Goal: Complete application form: Complete application form

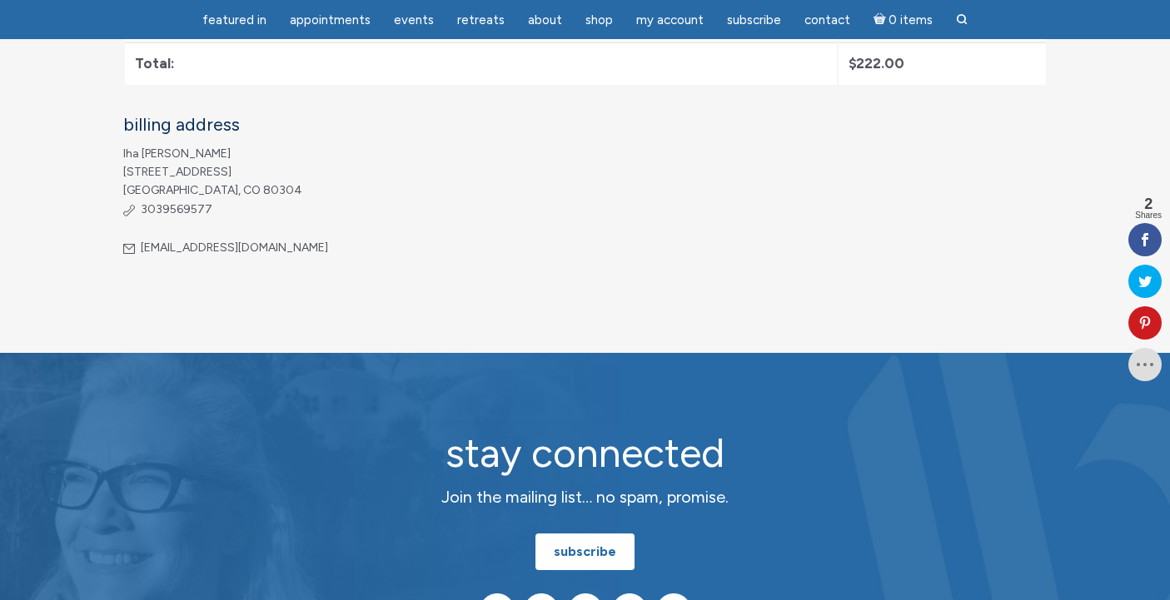
scroll to position [838, 0]
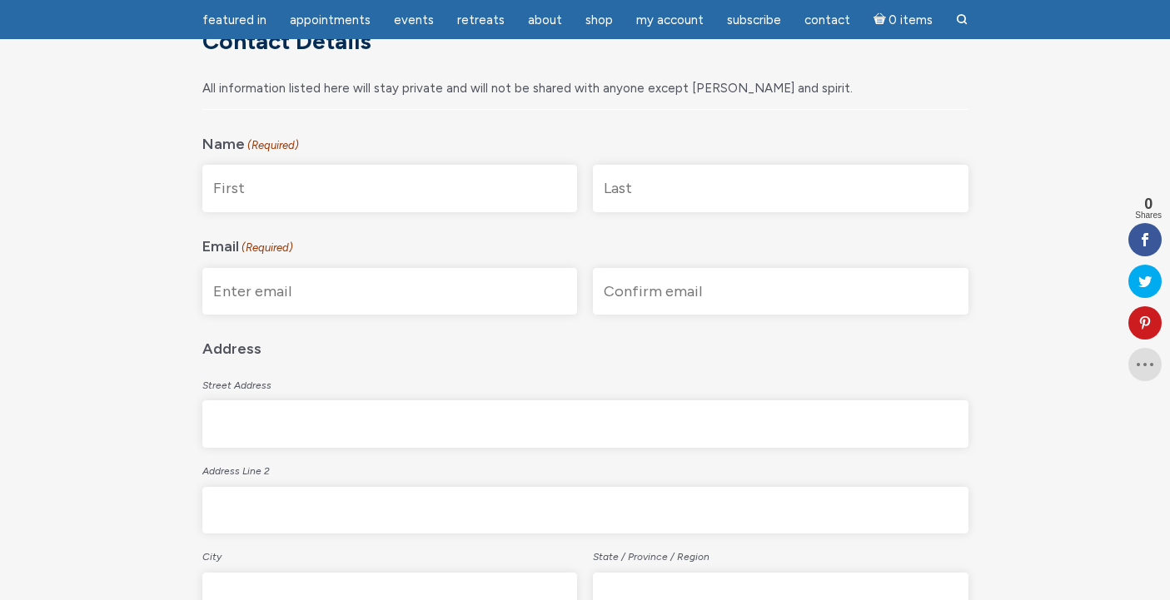
scroll to position [313, 0]
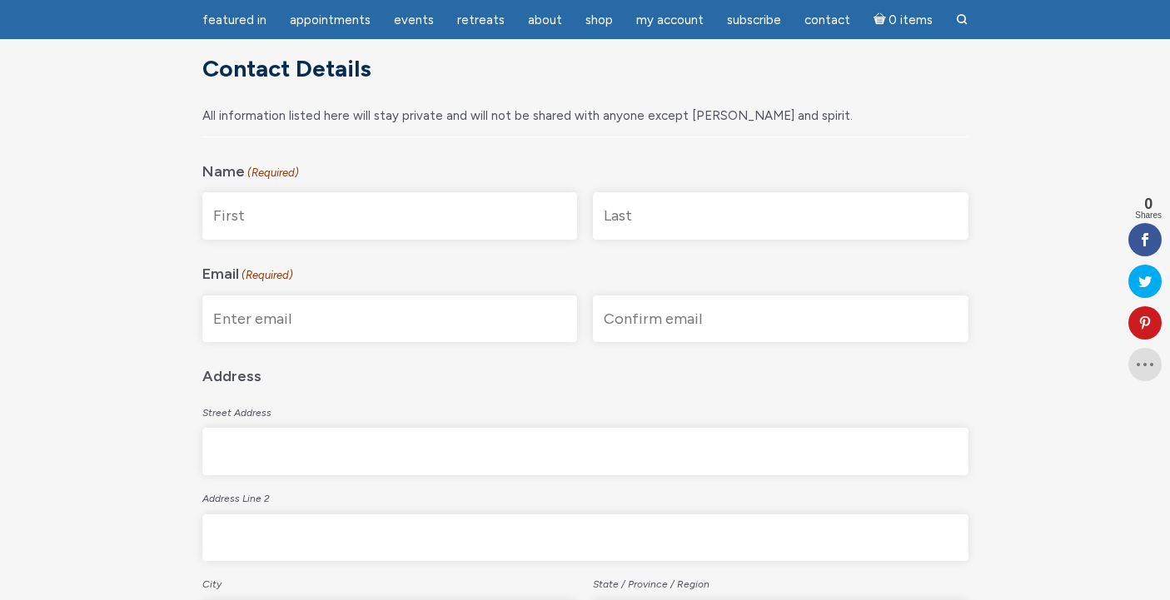
click at [235, 217] on input "First" at bounding box center [390, 215] width 376 height 47
type input "Iha"
click at [618, 223] on input "Last" at bounding box center [781, 215] width 376 height 47
type input "Schuster"
type input "veetiha@hotmail.com"
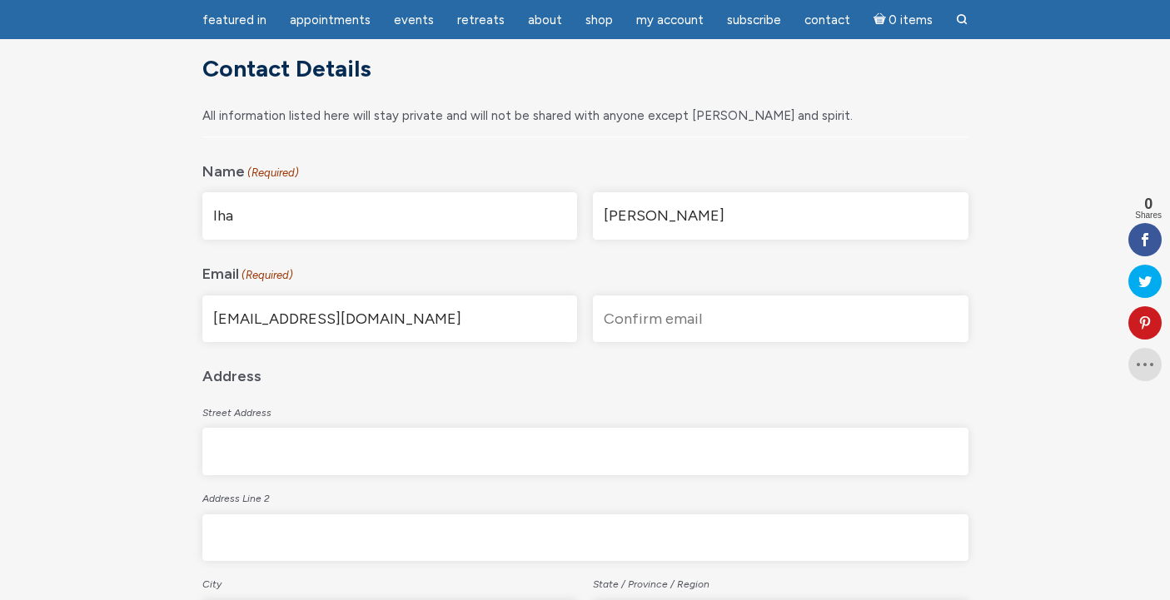
type input "veetiha@hotmail.com"
type input "4310 9th Street"
type input "Boulder"
type input "CO"
type input "80304"
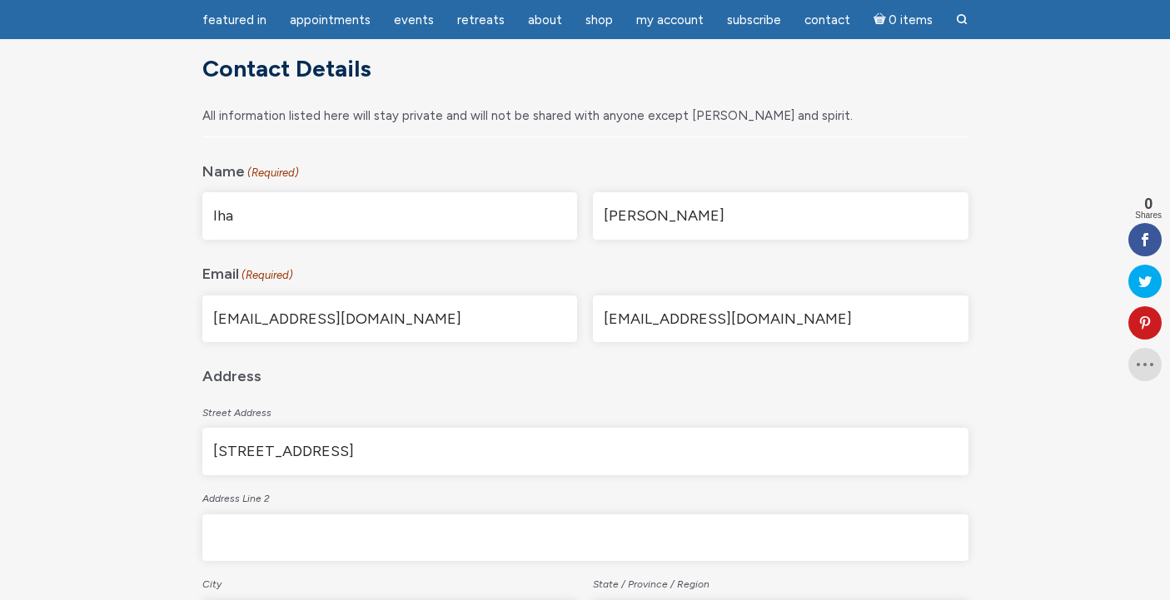
select select "[GEOGRAPHIC_DATA]"
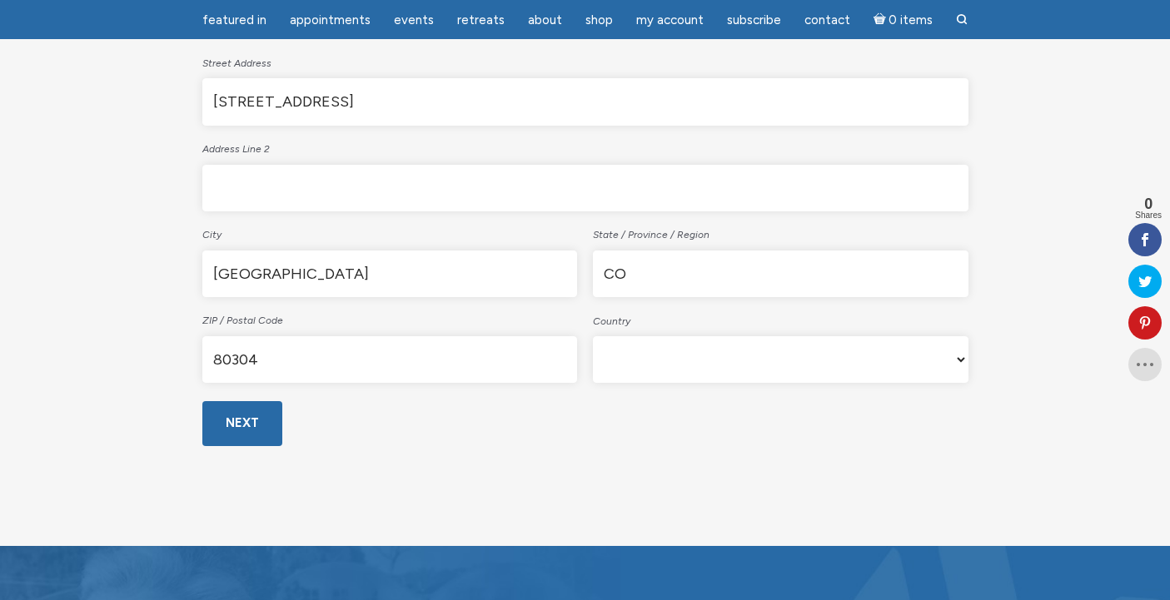
scroll to position [670, 0]
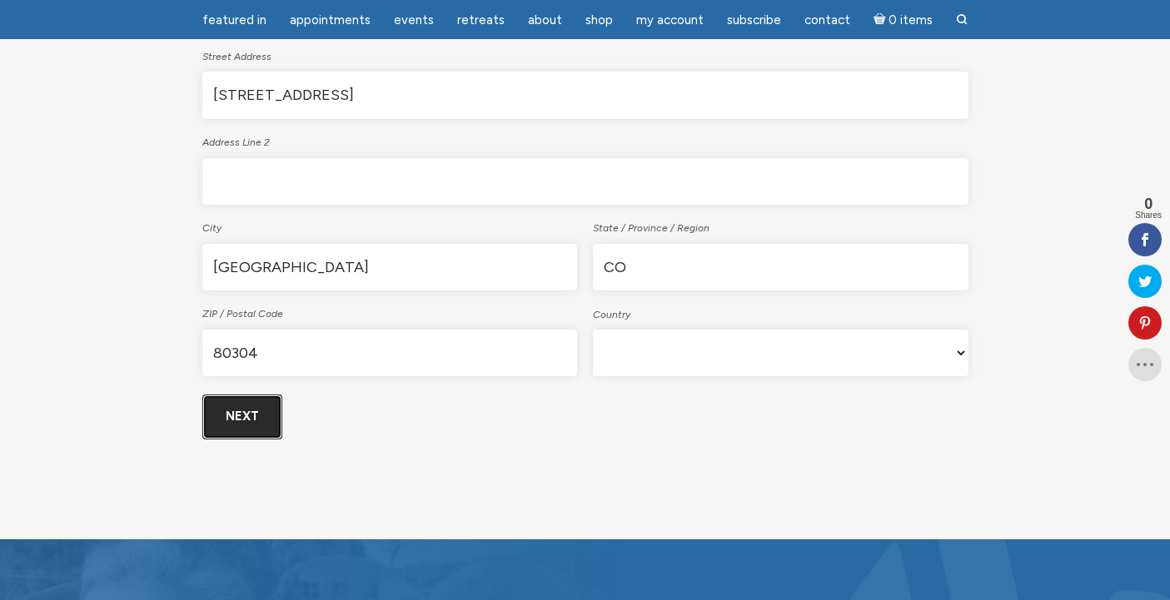
click at [239, 416] on input "Next" at bounding box center [242, 417] width 80 height 44
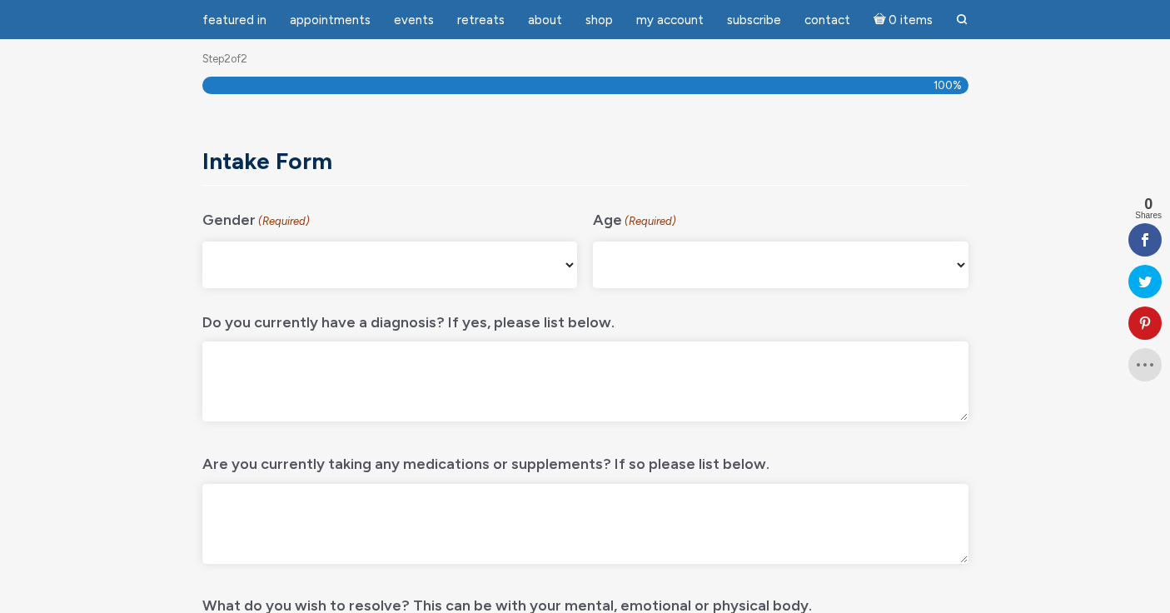
scroll to position [222, 0]
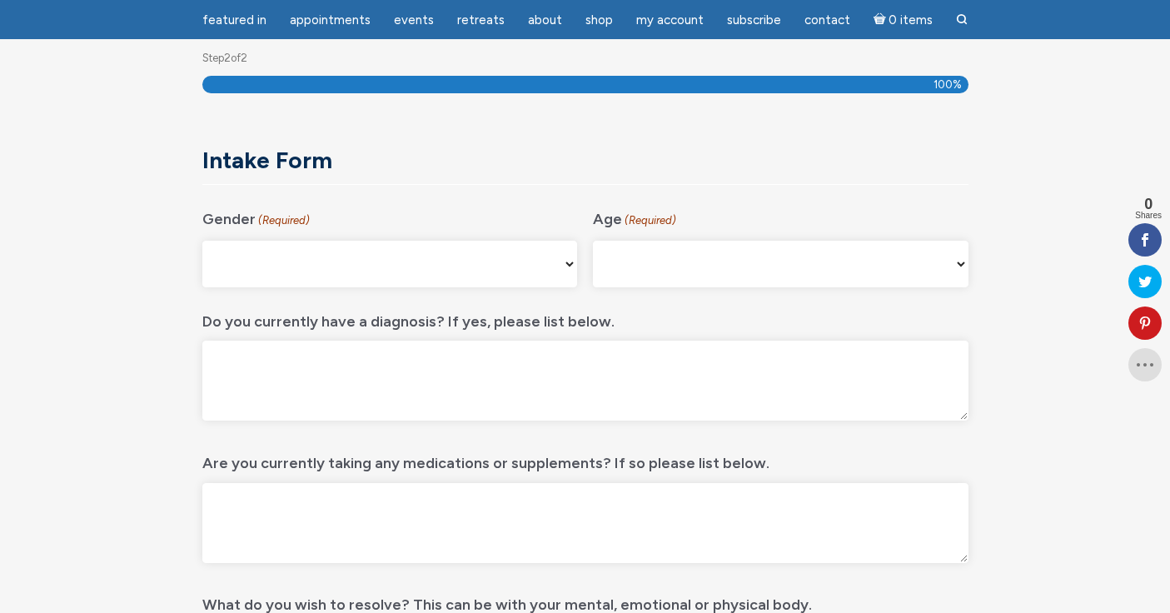
click at [573, 262] on select "Male Female Non-binary Agender My gender isn't listed Prefer Not to Answer" at bounding box center [390, 264] width 376 height 47
select select "[DEMOGRAPHIC_DATA]"
click at [202, 241] on select "Male Female Non-binary Agender My gender isn't listed Prefer Not to Answer" at bounding box center [390, 264] width 376 height 47
click at [963, 266] on select "16-24 25-34 35-44 45-54 55-64 65+" at bounding box center [781, 264] width 376 height 47
select select "65+"
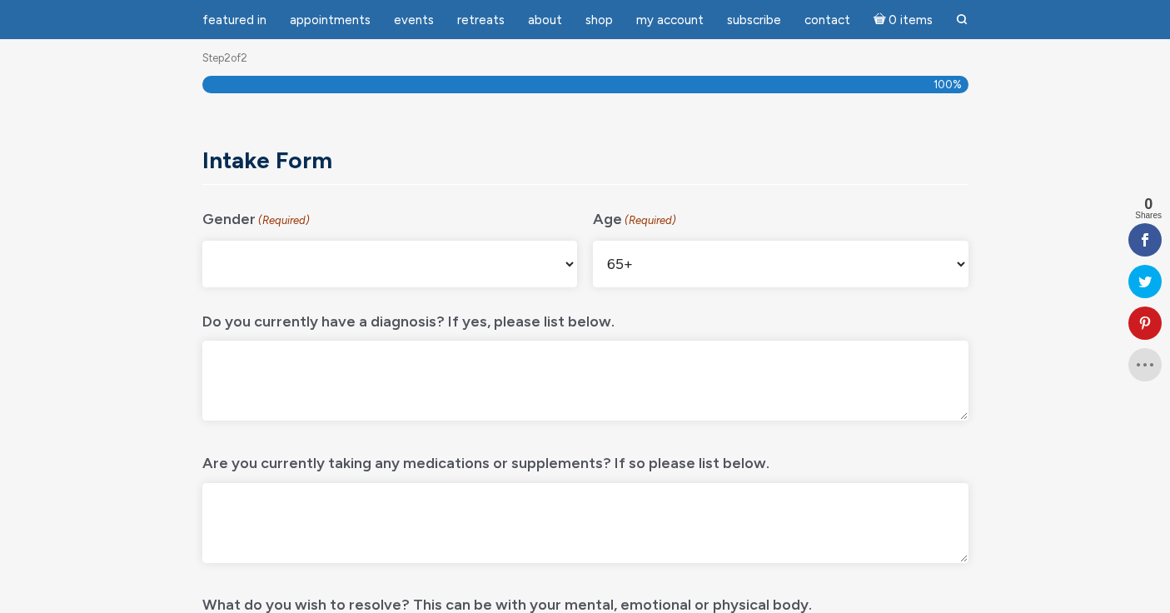
click at [593, 241] on select "16-24 25-34 35-44 45-54 55-64 65+" at bounding box center [781, 264] width 376 height 47
click at [271, 371] on textarea "Do you currently have a diagnosis? If yes, please list below." at bounding box center [585, 381] width 766 height 80
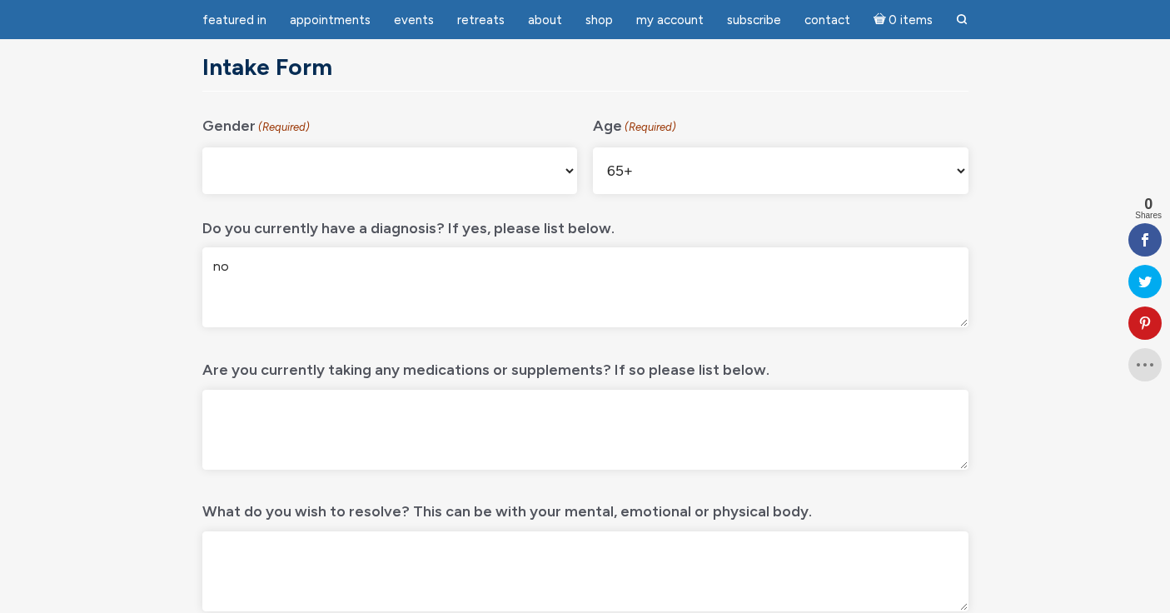
scroll to position [321, 0]
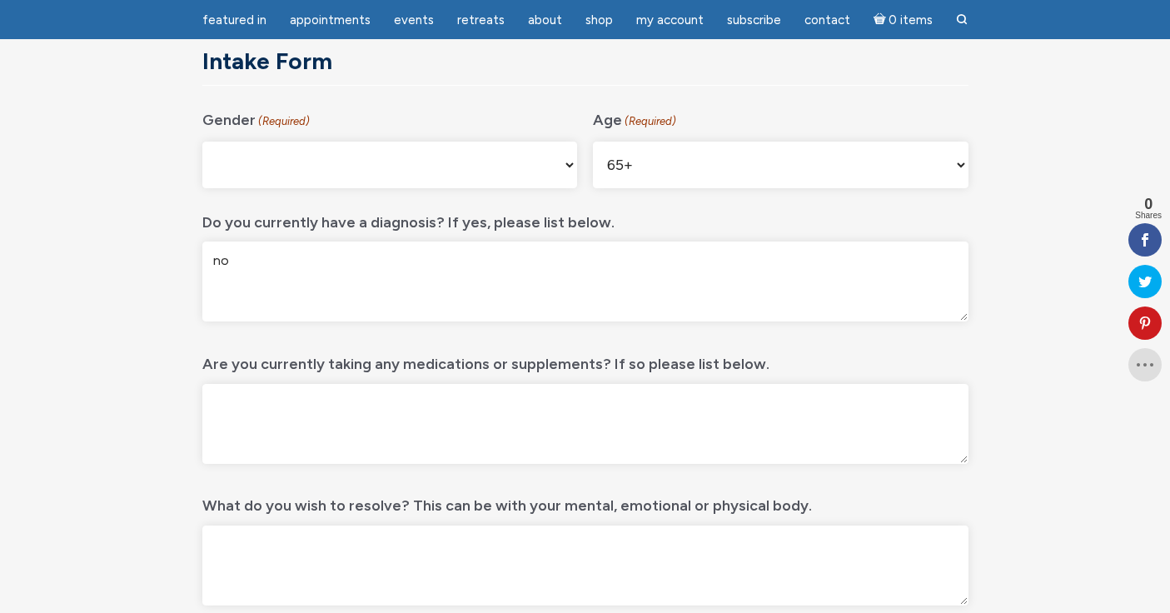
type textarea "no"
click at [232, 420] on textarea "Are you currently taking any medications or supplements? If so please list belo…" at bounding box center [585, 424] width 766 height 80
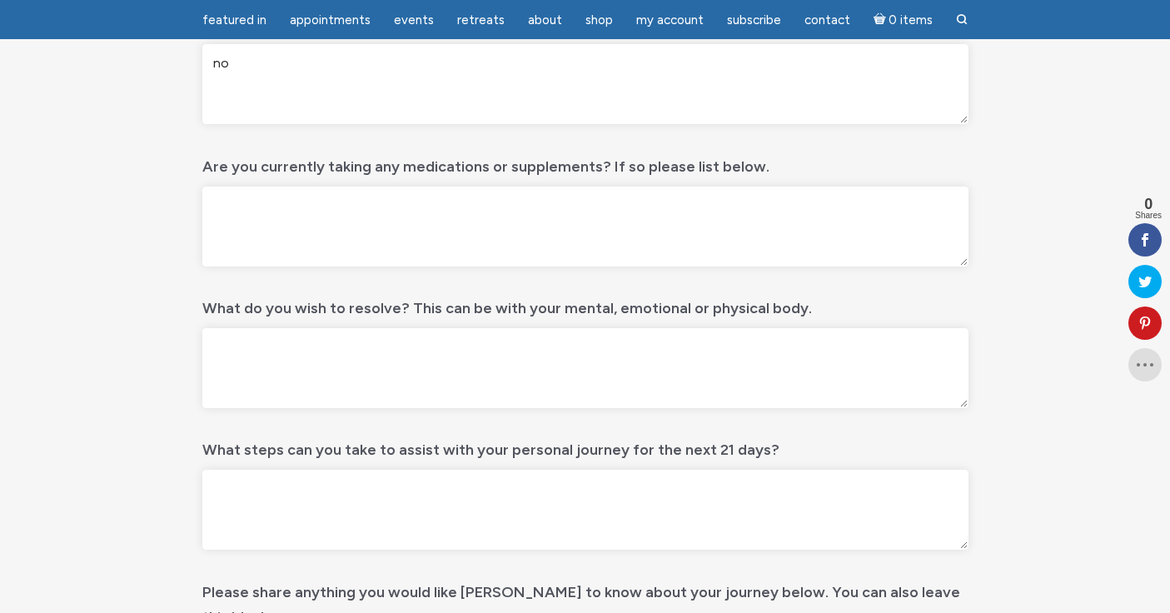
scroll to position [510, 0]
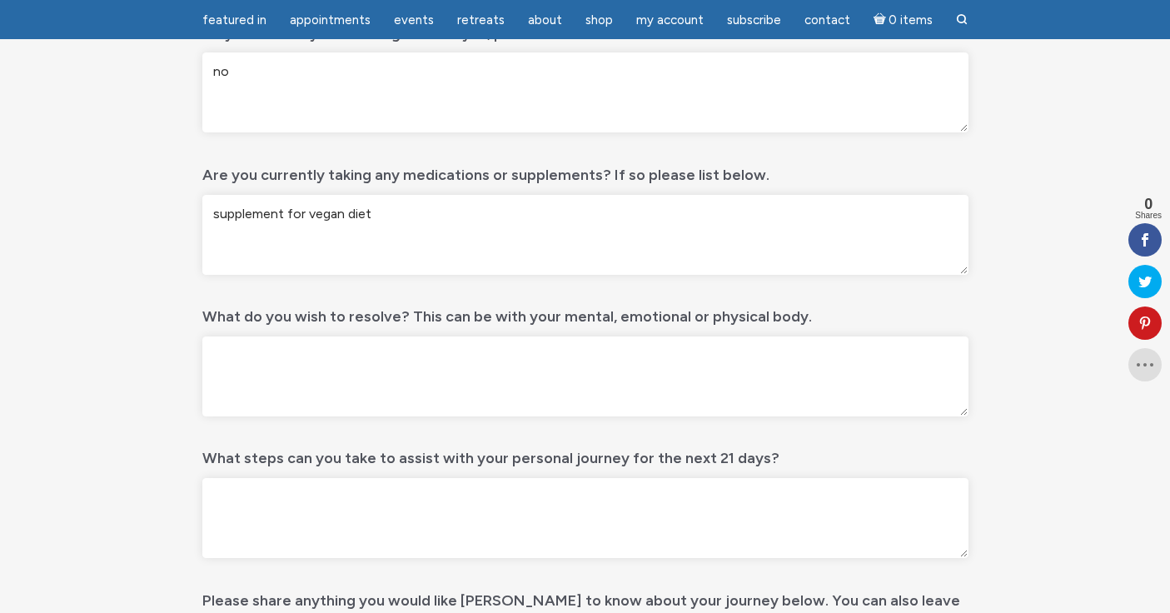
type textarea "supplement for vegan diet"
click at [232, 357] on textarea "What do you wish to resolve? This can be with your mental, emotional or physica…" at bounding box center [585, 376] width 766 height 80
click at [293, 357] on textarea "Wish to reset my energies on a all" at bounding box center [585, 376] width 766 height 80
drag, startPoint x: 474, startPoint y: 356, endPoint x: 460, endPoint y: 356, distance: 14.2
click at [460, 356] on textarea "Wish to reset/ clear out my energies on a all" at bounding box center [585, 376] width 766 height 80
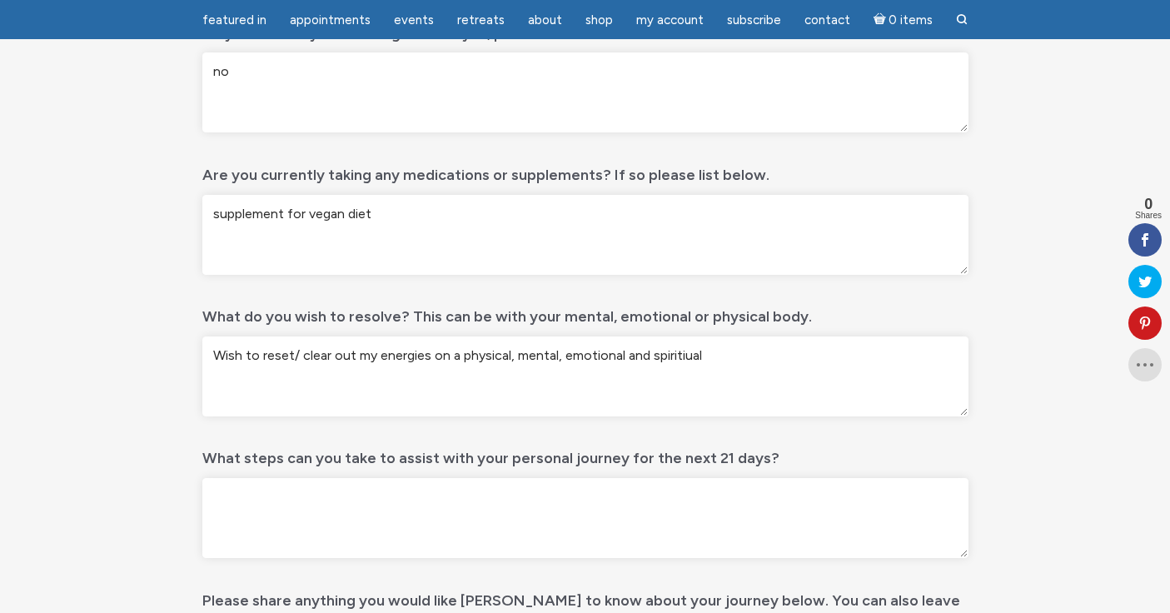
click at [451, 356] on textarea "Wish to reset/ clear out my energies on a physical, mental, emotional and spiri…" at bounding box center [585, 376] width 766 height 80
click at [694, 356] on textarea "Wish to reset/ clear out my energies on my physical, mental, emotional and spir…" at bounding box center [585, 376] width 766 height 80
click at [724, 358] on textarea "Wish to reset/ clear out my energies on my physical, mental, emotional and spir…" at bounding box center [585, 376] width 766 height 80
drag, startPoint x: 637, startPoint y: 358, endPoint x: 710, endPoint y: 351, distance: 72.8
click at [710, 351] on textarea "Wish to reset/ clear out my energies on my physical, mental, emotional and spir…" at bounding box center [585, 376] width 766 height 80
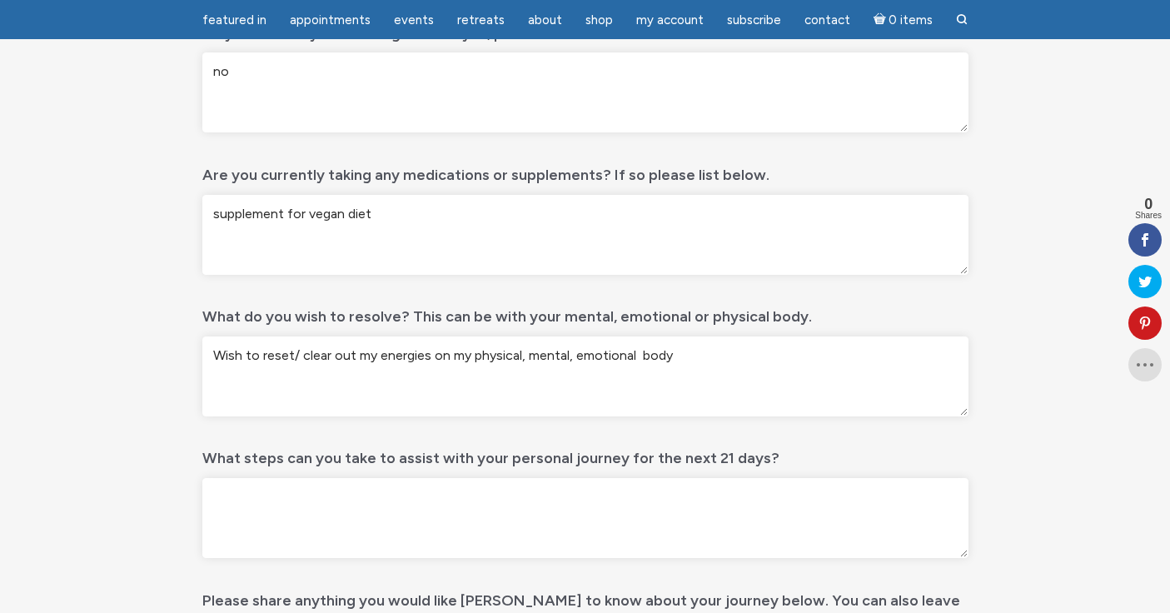
click at [297, 359] on textarea "Wish to reset/ clear out my energies on my physical, mental, emotional body" at bounding box center [585, 376] width 766 height 80
click at [570, 360] on textarea "Wish to reset /clear out my energies on my physical, mental, emotional body" at bounding box center [585, 376] width 766 height 80
click at [215, 354] on textarea "Wish to reset /clear out my energies on my physical, mental and emotional body" at bounding box center [585, 376] width 766 height 80
type textarea "I wish to reset /clear out my energies on my physical, mental and emotional body"
click at [222, 494] on textarea "What steps can you take to assist with your personal journey for the next 21 da…" at bounding box center [585, 518] width 766 height 80
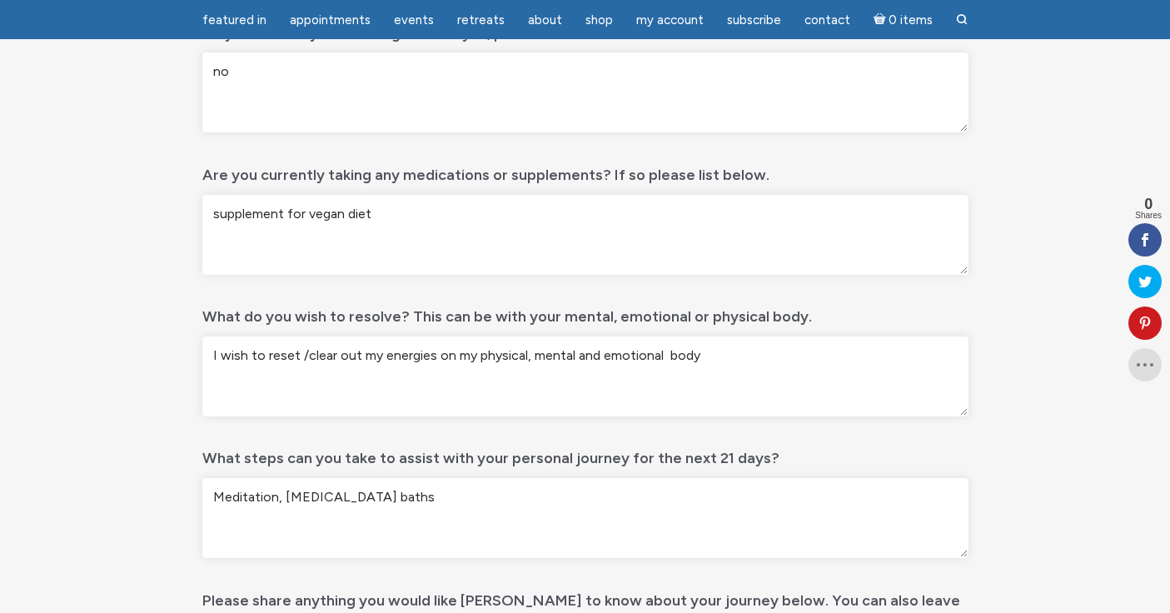
click at [335, 498] on textarea "Meditation, Epsom salt baths" at bounding box center [585, 518] width 766 height 80
click at [389, 498] on textarea "Meditation, Epsom Salt baths" at bounding box center [585, 518] width 766 height 80
click at [417, 500] on textarea "Meditation, Epsom Salt baths, beining in Nature hiking" at bounding box center [585, 518] width 766 height 80
click at [485, 499] on textarea "Meditation, Epsom Salt baths, being in Nature hiking" at bounding box center [585, 518] width 766 height 80
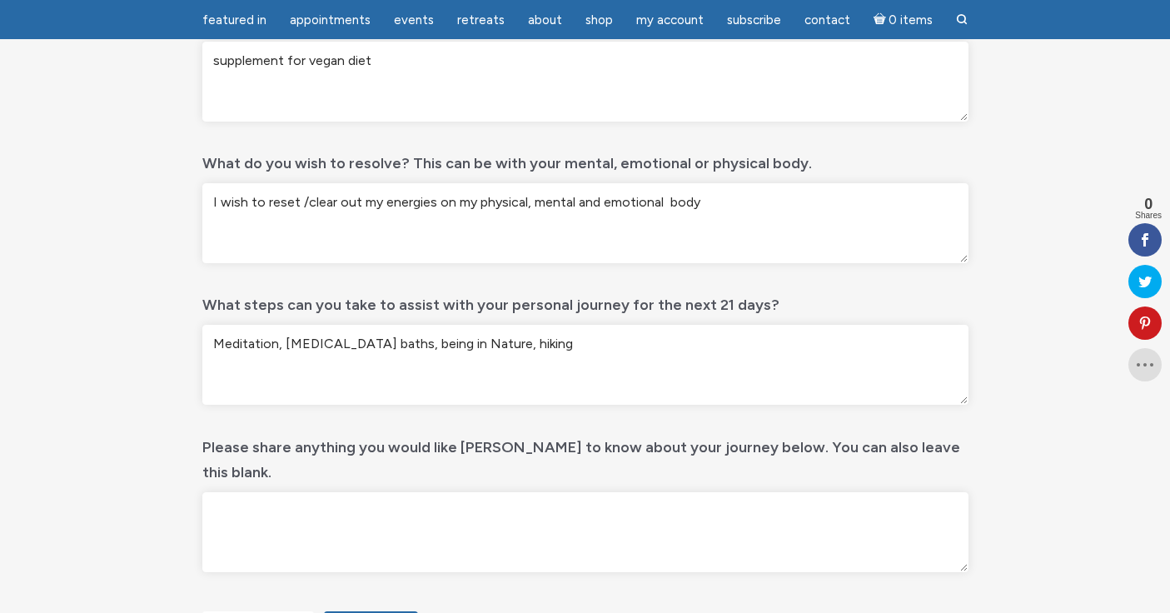
scroll to position [692, 0]
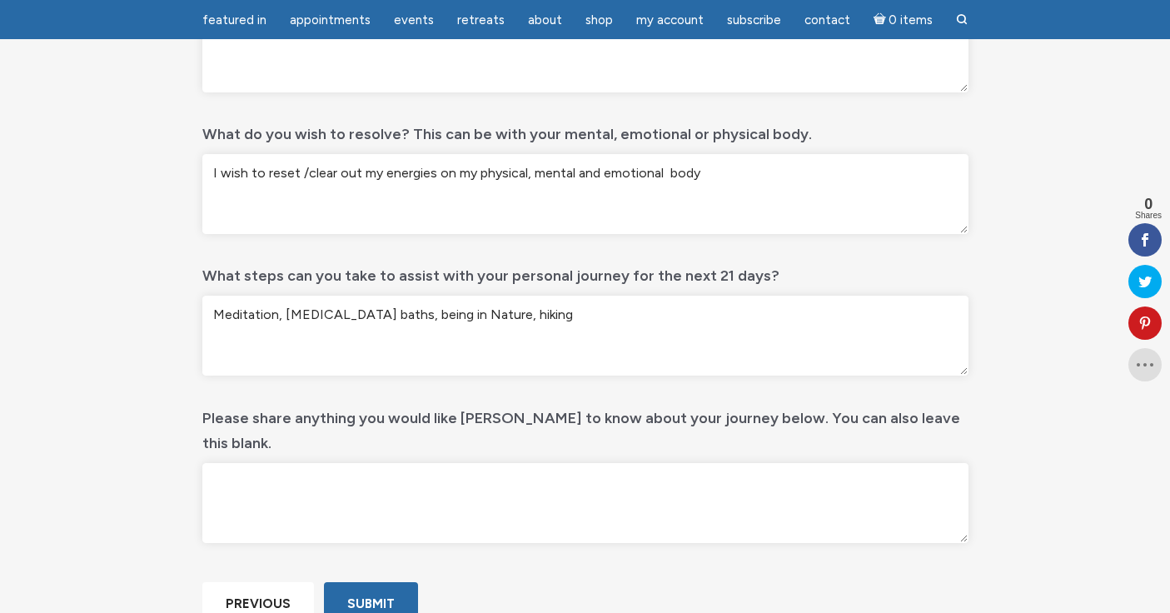
type textarea "Meditation, Epsom Salt baths, being in Nature, hiking"
click at [216, 463] on textarea "Please share anything you would like [PERSON_NAME] to know about your journey b…" at bounding box center [585, 503] width 766 height 80
click at [371, 463] on textarea "I am taking care my friend and ex husband for 16 years" at bounding box center [585, 503] width 766 height 80
click at [540, 463] on textarea "I am taking care my friend (and ex husband for 16 years" at bounding box center [585, 503] width 766 height 80
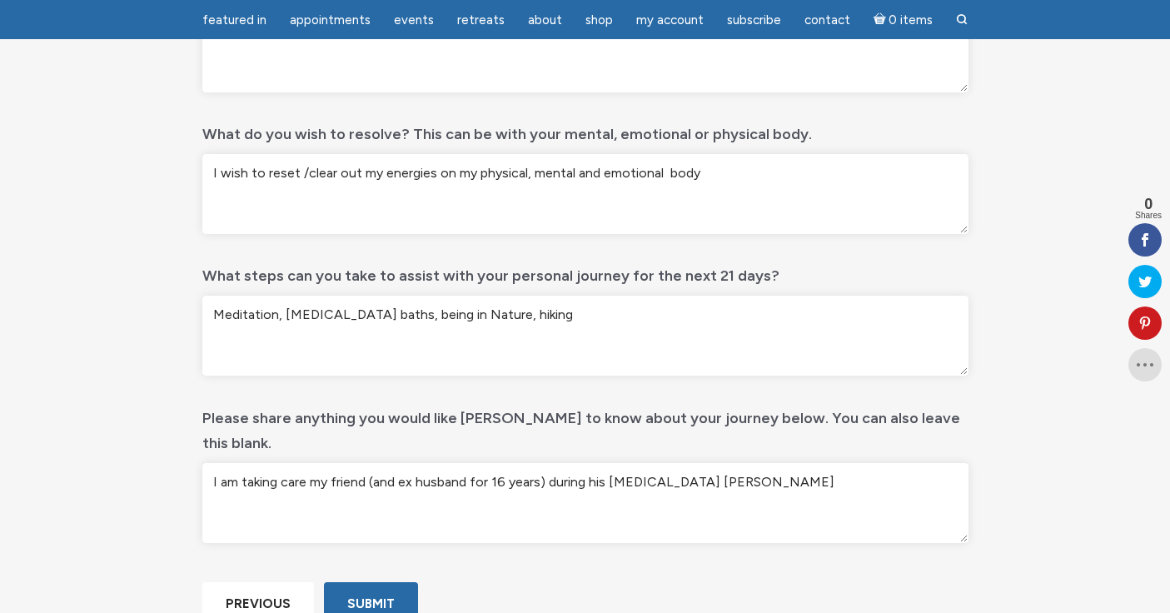
click at [370, 463] on textarea "I am taking care my friend (and ex husband for 16 years) during his cancer joou…" at bounding box center [585, 503] width 766 height 80
click at [722, 463] on textarea "I am taking care my friend Prasanna (and ex husband for 16 years) during his ca…" at bounding box center [585, 503] width 766 height 80
click at [759, 463] on textarea "I am taking care my friend Prasanna (and ex husband for 16 years) during his ca…" at bounding box center [585, 503] width 766 height 80
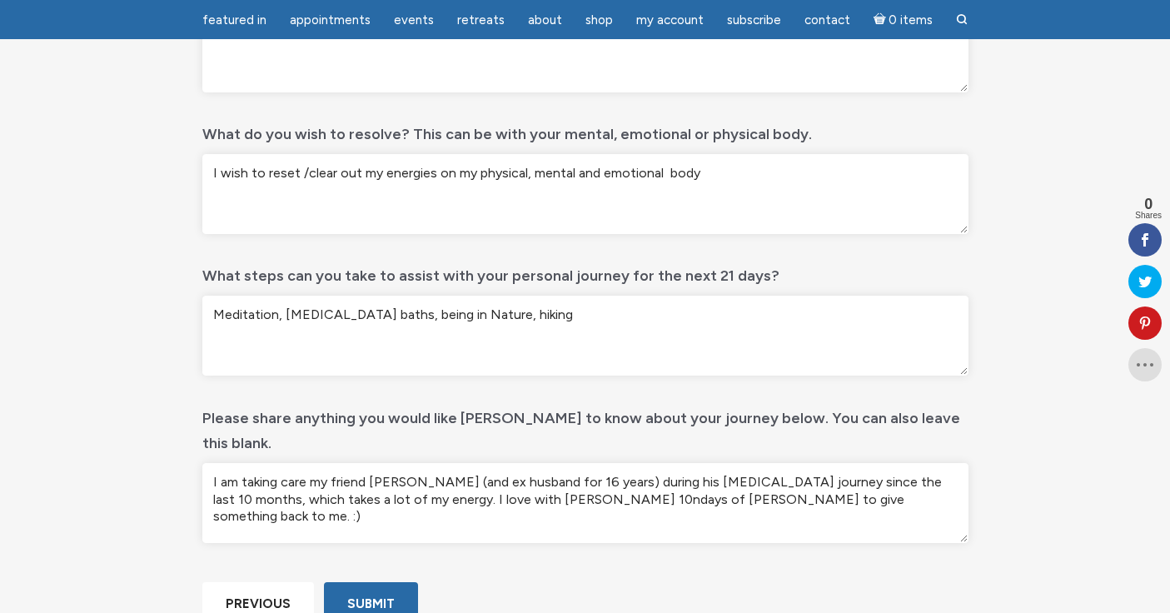
drag, startPoint x: 642, startPoint y: 459, endPoint x: 605, endPoint y: 456, distance: 37.6
click at [605, 463] on textarea "I am taking care my friend Prasanna (and ex husband for 16 years) during his ca…" at bounding box center [585, 503] width 766 height 80
click at [442, 473] on textarea "I am taking care my friend Prasanna (and ex husband for 16 years) with his canc…" at bounding box center [585, 503] width 766 height 80
click at [474, 475] on textarea "I am taking care my friend Prasanna (and ex husband for 16 years) with his canc…" at bounding box center [585, 503] width 766 height 80
click at [451, 477] on textarea "I am taking care my friend Prasanna (and ex husband for 16 years) with his canc…" at bounding box center [585, 503] width 766 height 80
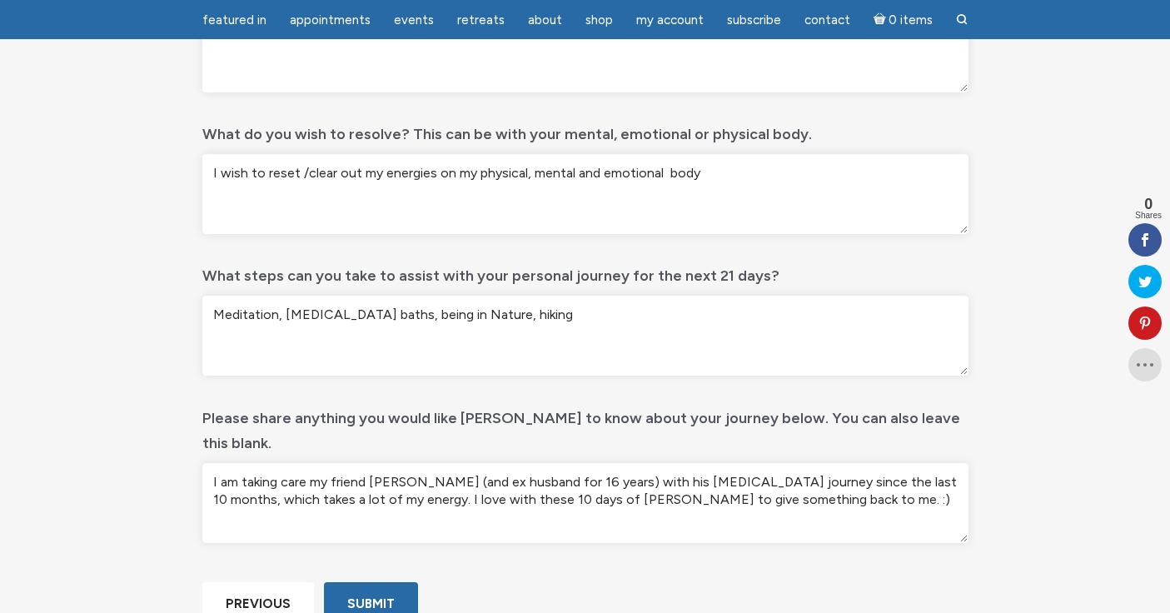
type textarea "I am taking care my friend Prasanna (and ex husband for 16 years) with his canc…"
click at [665, 178] on textarea "I wish to reset /clear out my energies on my physical, mental and emotional body" at bounding box center [585, 194] width 766 height 80
click at [694, 175] on textarea "I wish to reset /clear out my energies on my physical, mental and emotional body" at bounding box center [585, 194] width 766 height 80
type textarea "I wish to reset /clear out my energies on my physical, mental and emotional bod…"
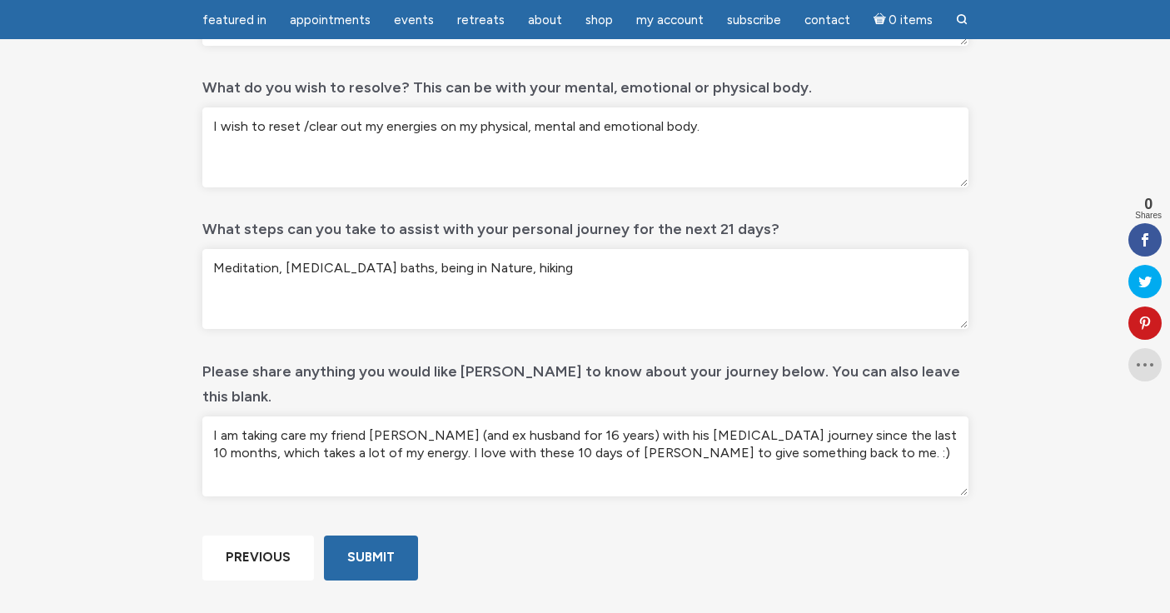
scroll to position [742, 0]
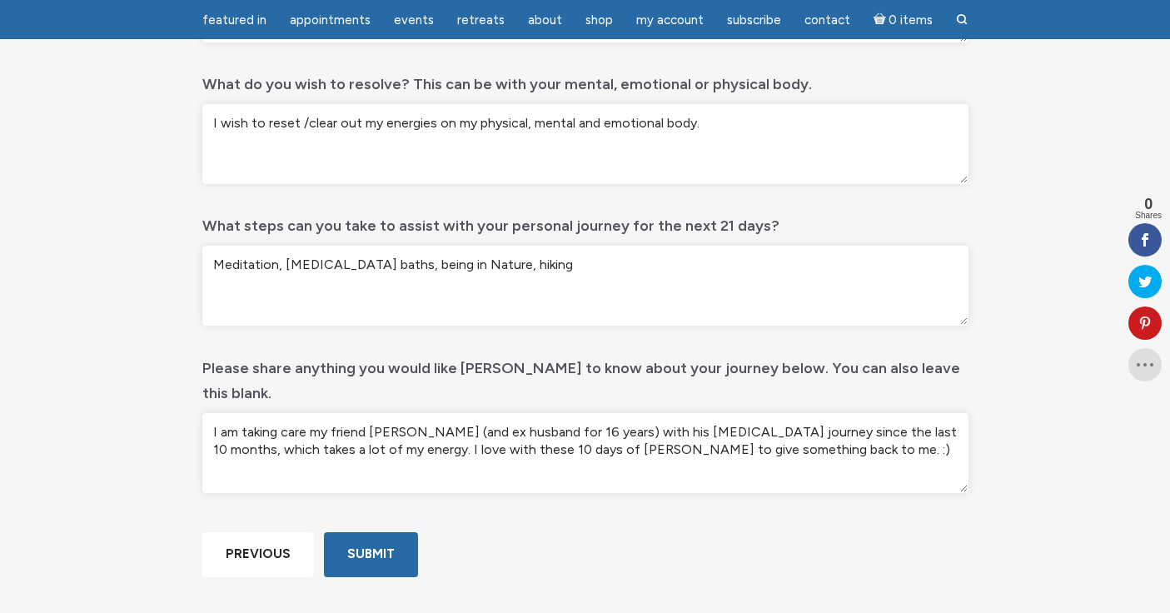
drag, startPoint x: 630, startPoint y: 408, endPoint x: 609, endPoint y: 408, distance: 20.8
click at [609, 413] on textarea "I am taking care my friend Prasanna (and ex husband for 16 years) with his canc…" at bounding box center [585, 453] width 766 height 80
click at [322, 425] on textarea "I am taking care my friend Prasanna (and ex husband for 16 years) on his cancer…" at bounding box center [585, 453] width 766 height 80
drag, startPoint x: 361, startPoint y: 430, endPoint x: 518, endPoint y: 425, distance: 156.6
click at [518, 425] on textarea "I am taking care my friend Prasanna (and ex husband for 16 years) on his cancer…" at bounding box center [585, 453] width 766 height 80
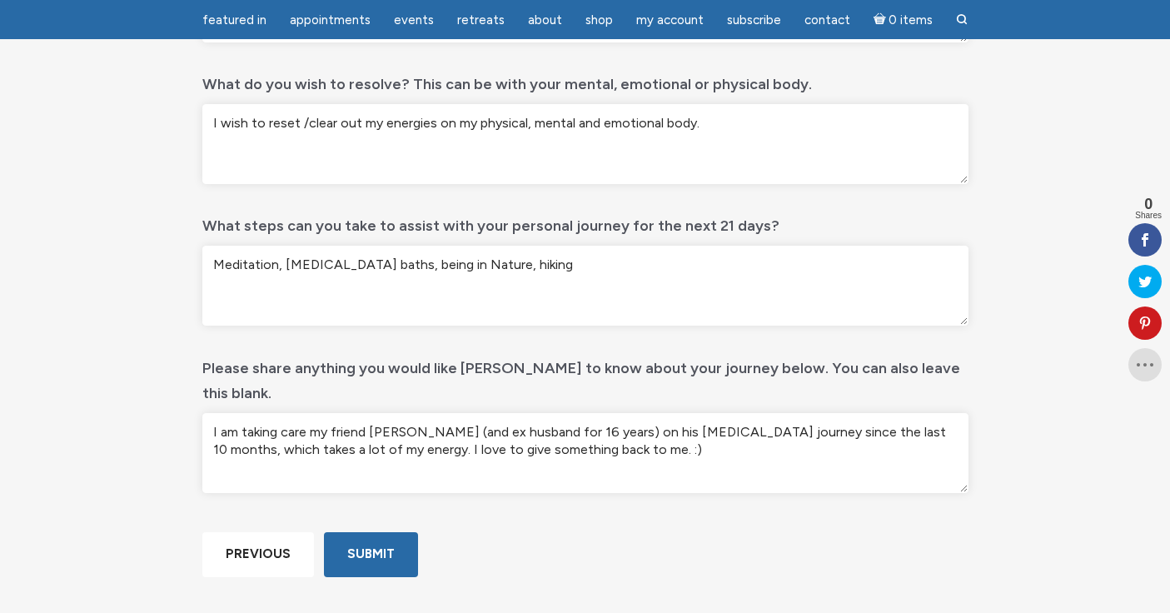
click at [539, 426] on textarea "I am taking care my friend Prasanna (and ex husband for 16 years) on his cancer…" at bounding box center [585, 453] width 766 height 80
paste textarea "with these 10 days of Reiki"
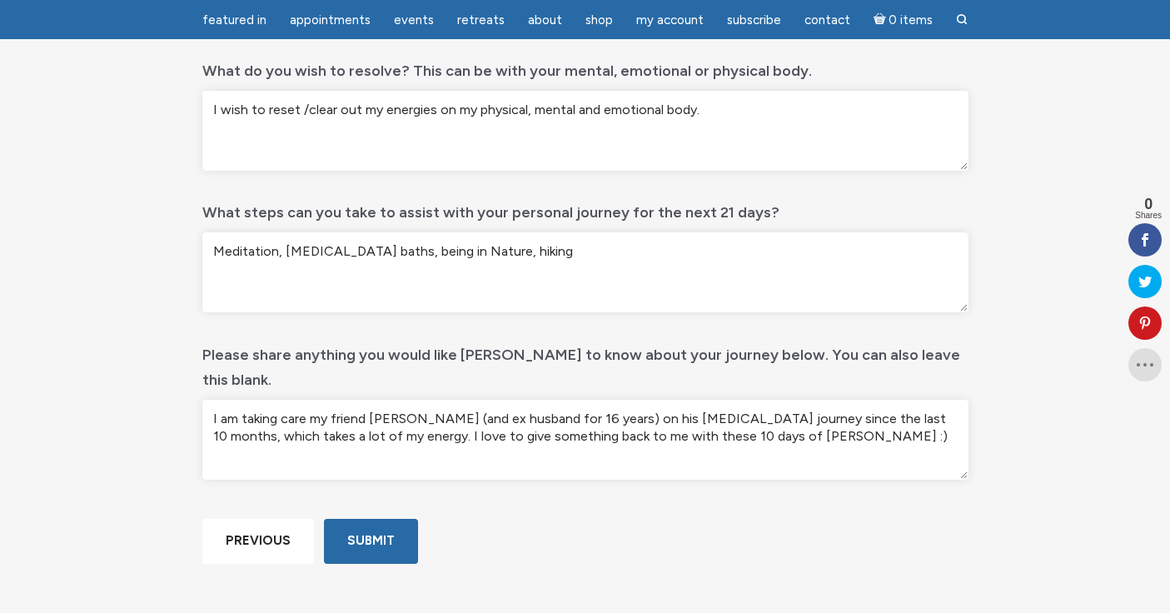
scroll to position [749, 0]
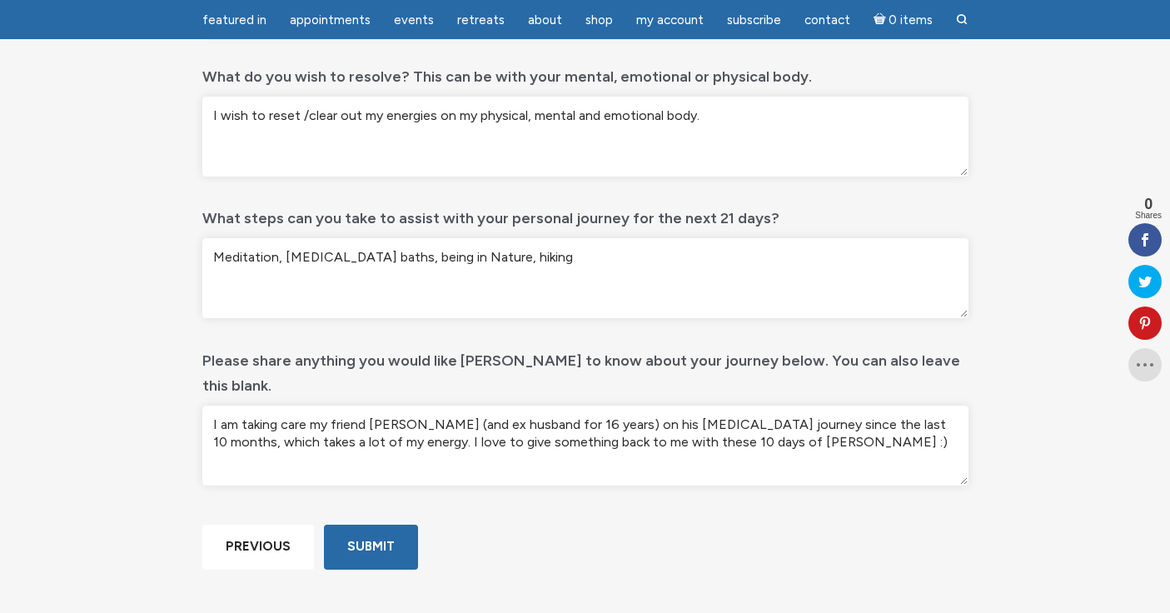
click at [242, 406] on textarea "I am taking care my friend Prasanna (and ex husband for 16 years) on his cancer…" at bounding box center [585, 446] width 766 height 80
type textarea "I am supporting and taking care my friend Prasanna (and ex husband for 16 years…"
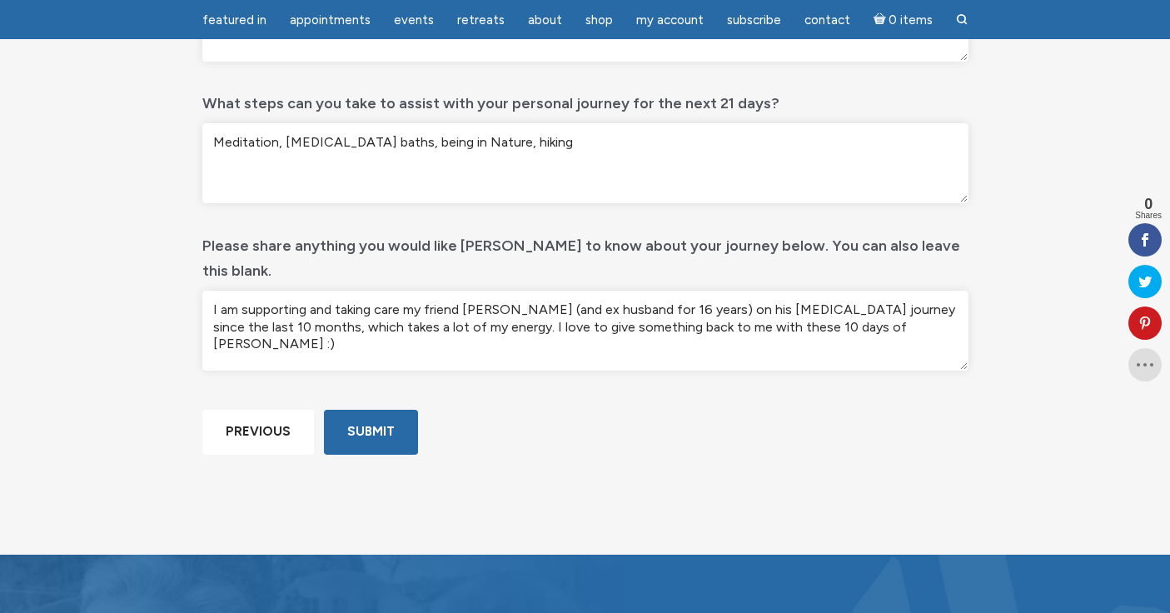
scroll to position [884, 0]
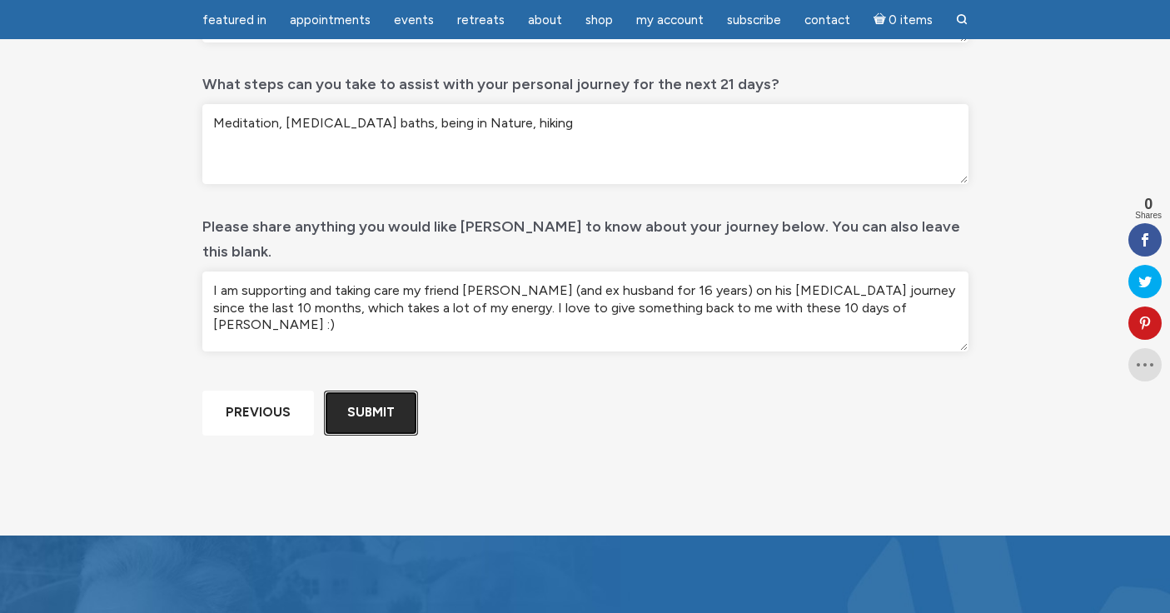
click at [371, 435] on input "Submit" at bounding box center [371, 413] width 94 height 44
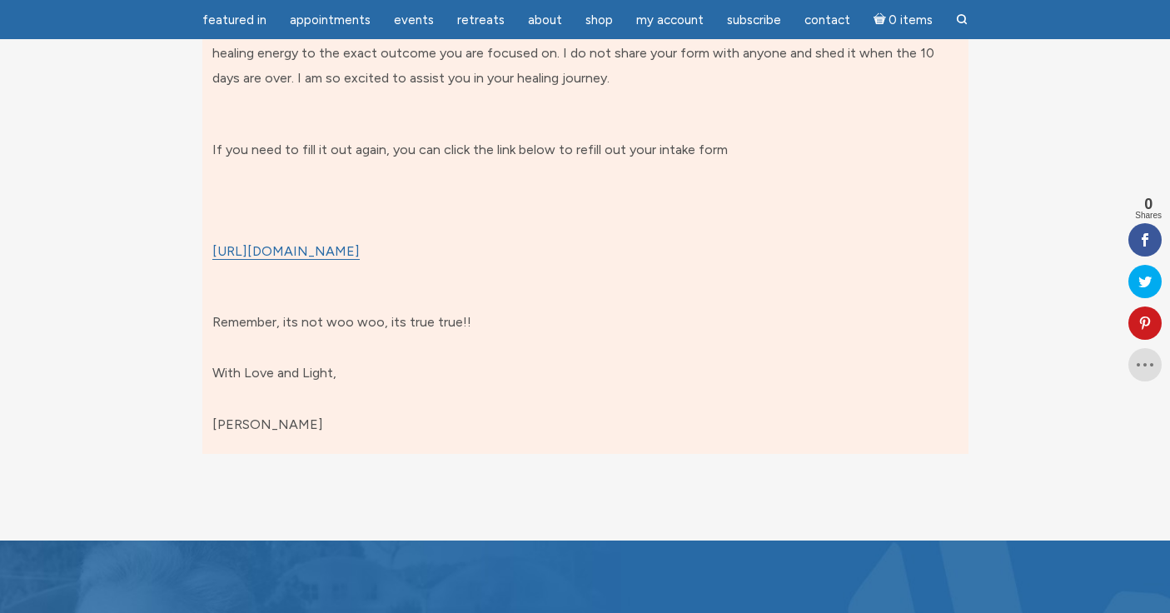
scroll to position [275, 0]
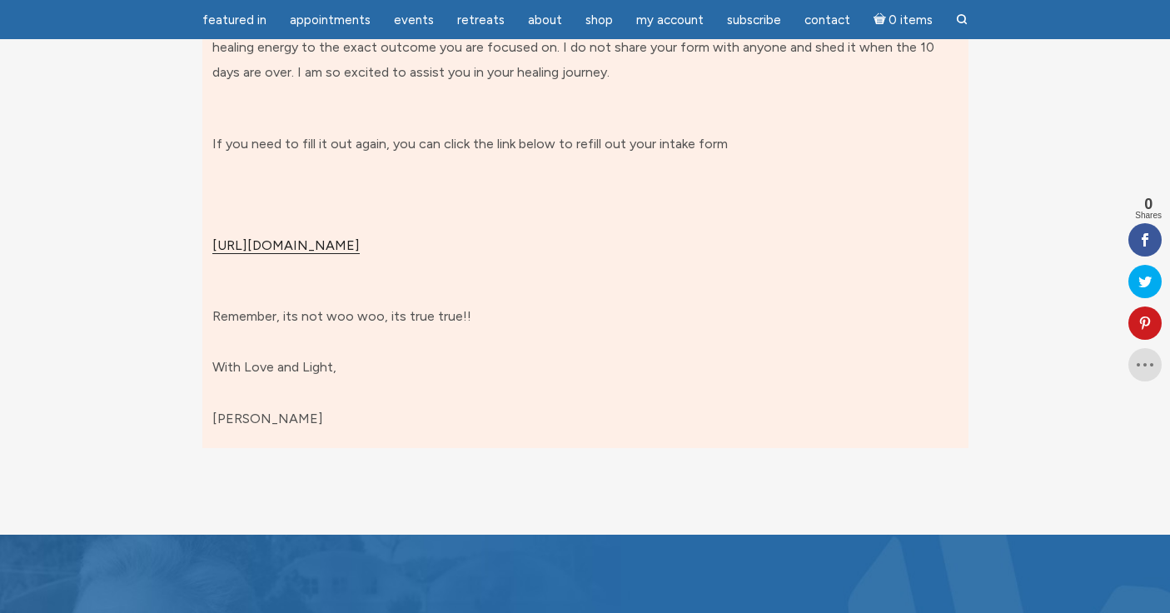
click at [360, 249] on link "https://jamiebutlermedium.com/10-days-of-reiki-intake-form/" at bounding box center [285, 245] width 147 height 17
